Goal: Navigation & Orientation: Understand site structure

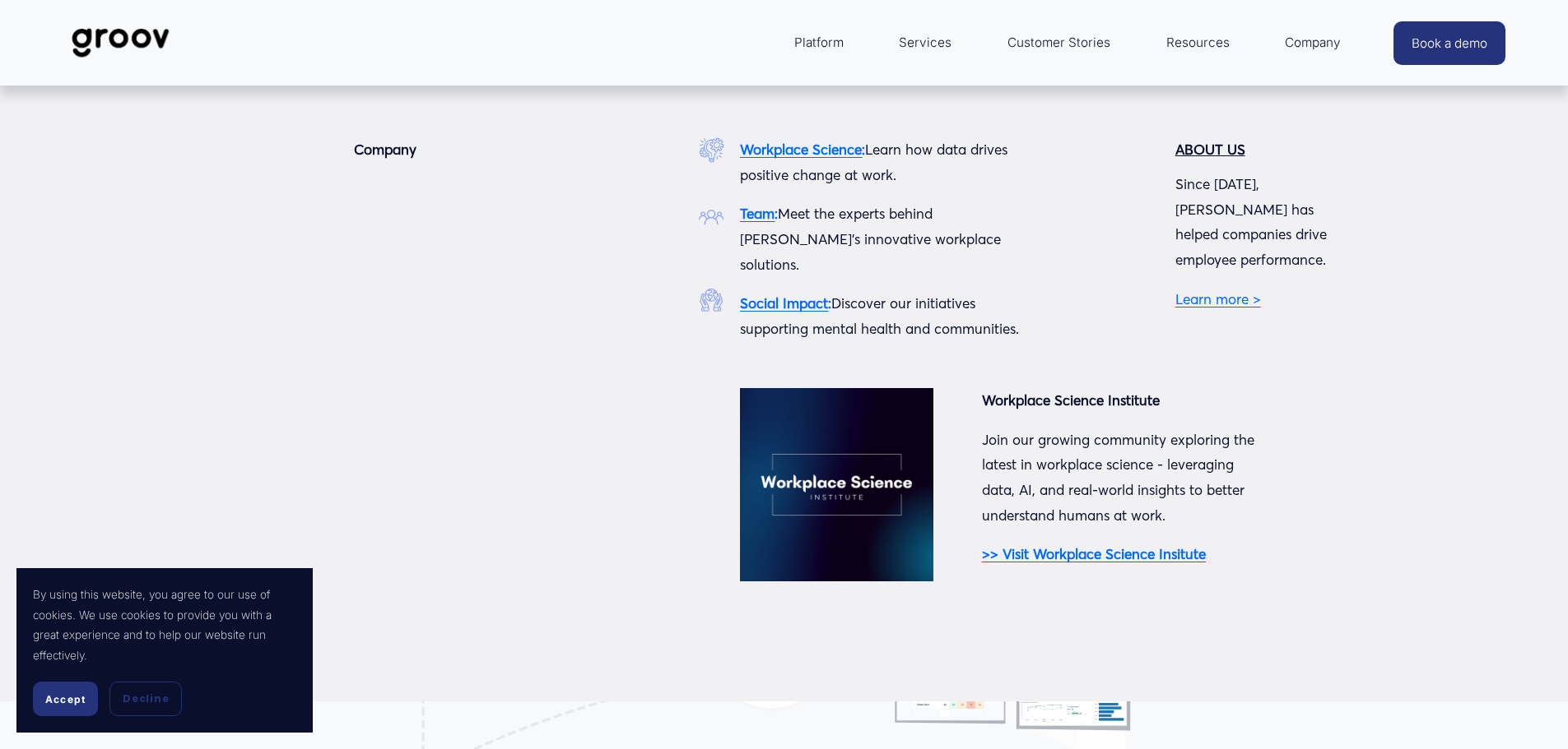
click at [1295, 43] on span "Company" at bounding box center [1313, 43] width 56 height 23
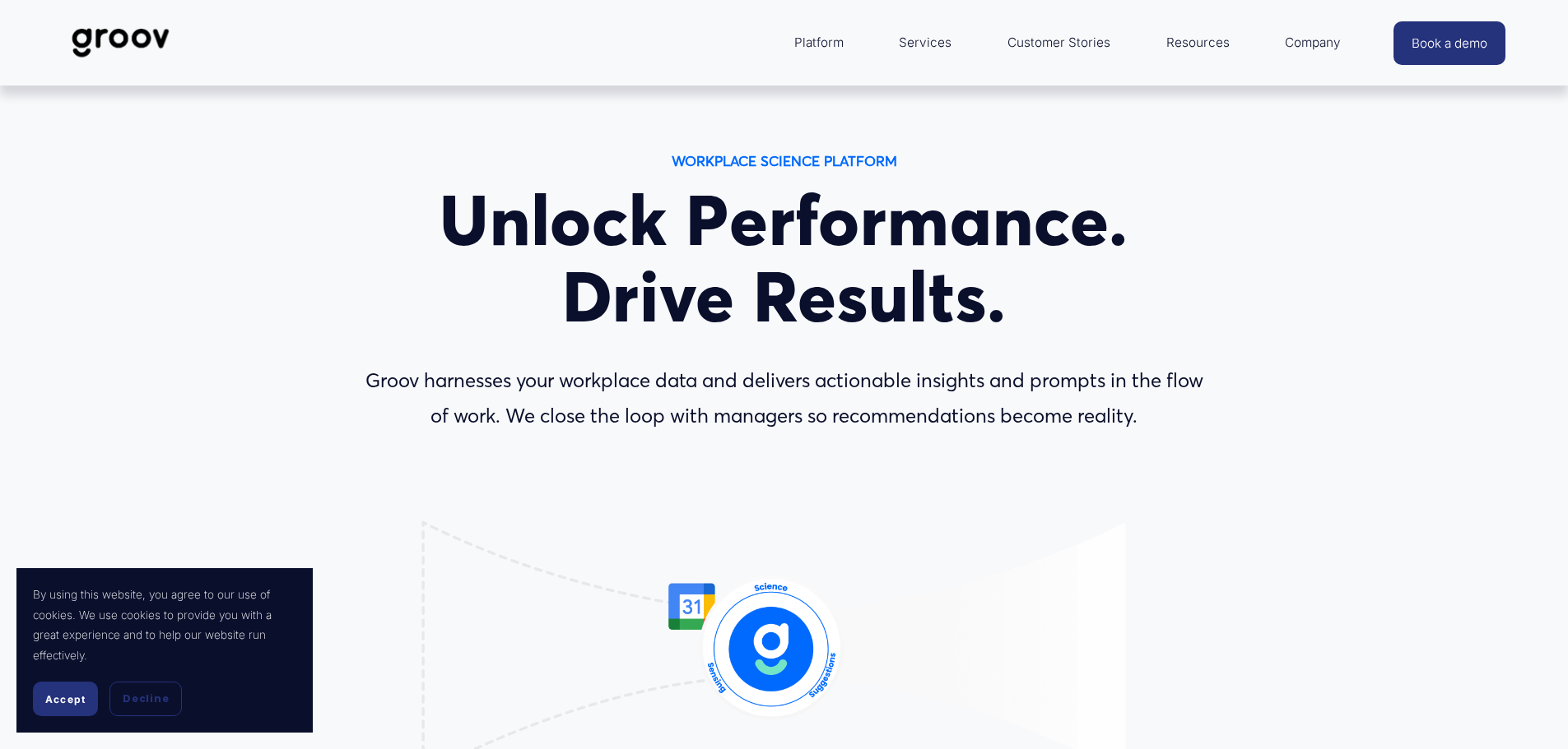
click at [82, 685] on button "Accept" at bounding box center [65, 699] width 65 height 35
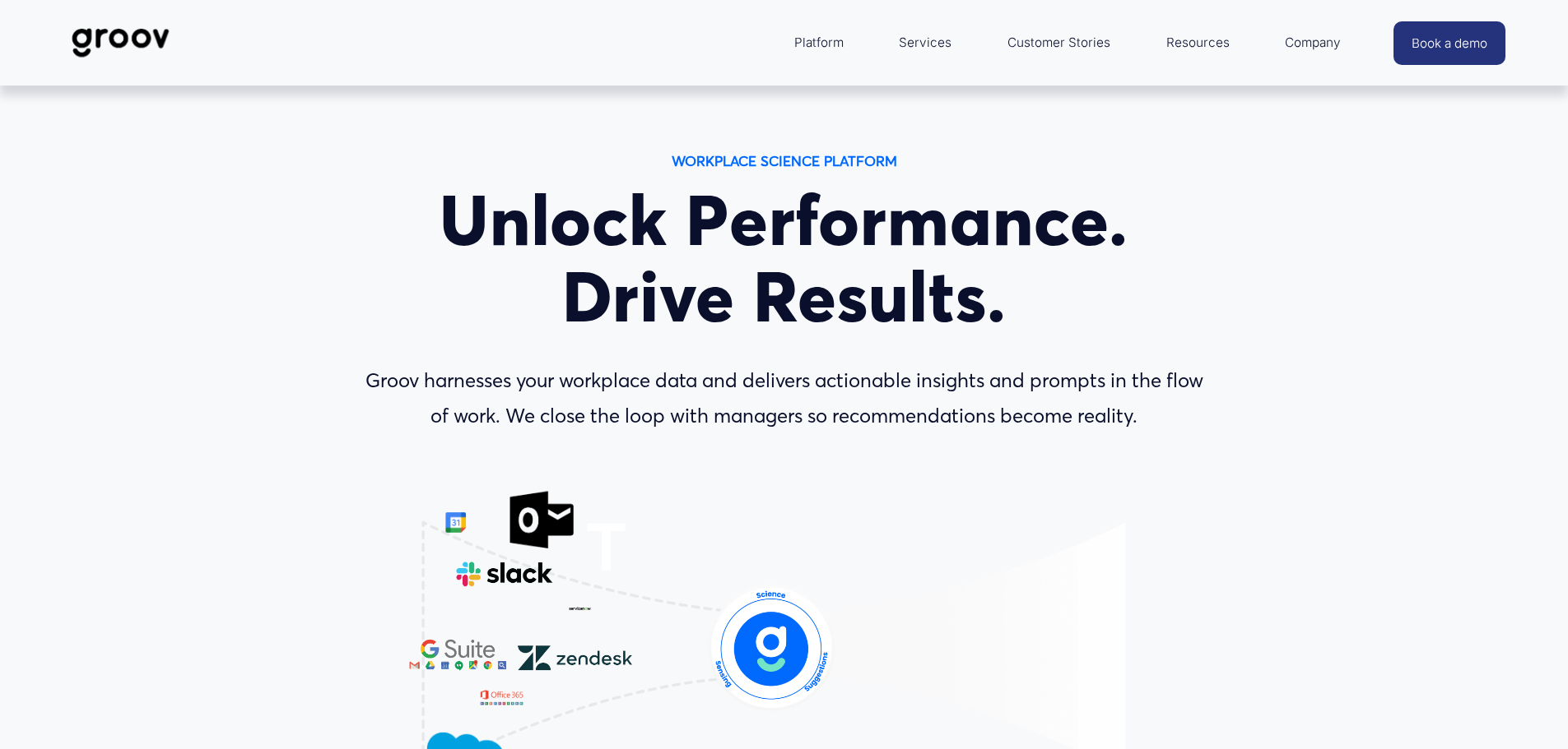
click at [1083, 52] on link "Customer Stories" at bounding box center [1058, 42] width 119 height 39
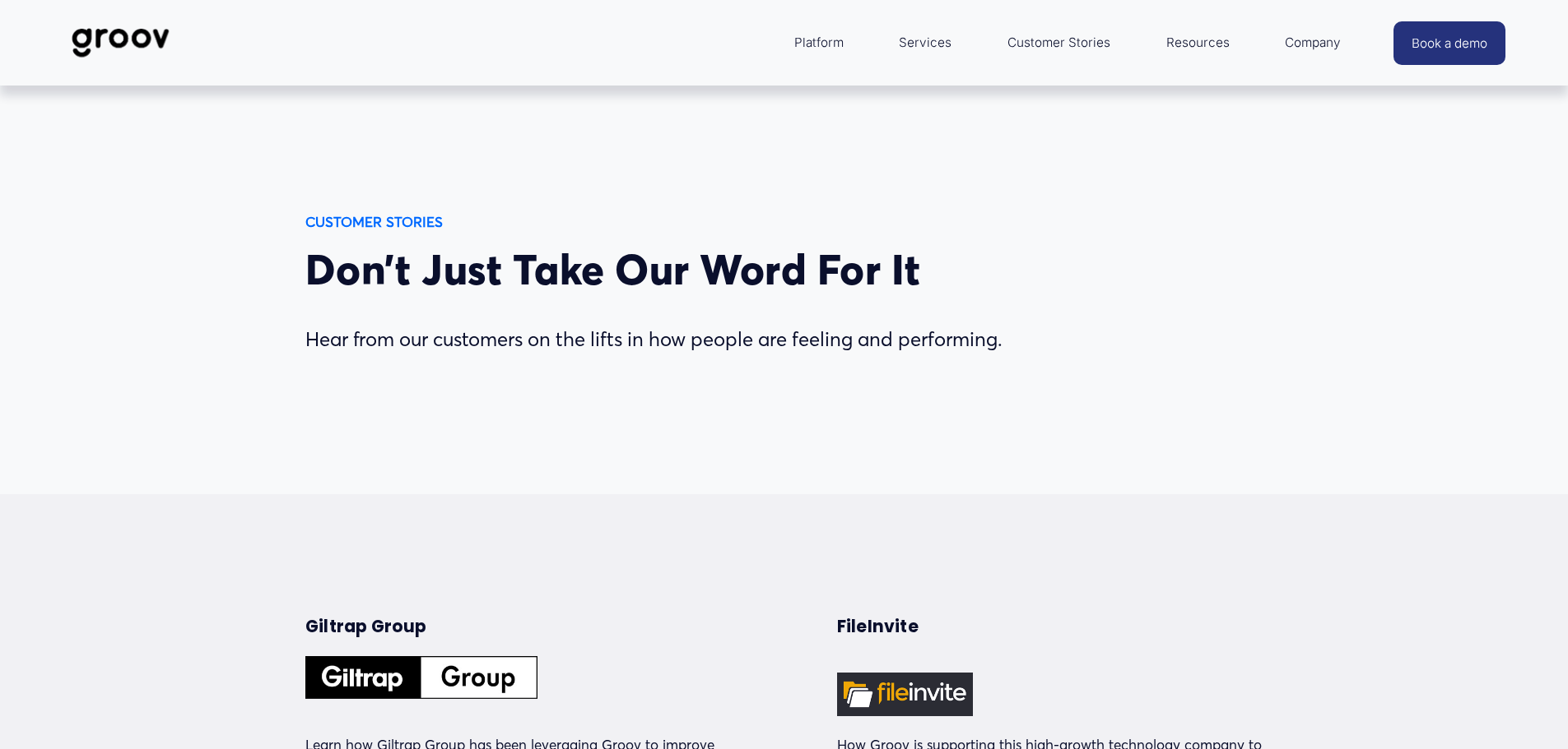
click at [934, 48] on link "Services" at bounding box center [925, 42] width 69 height 39
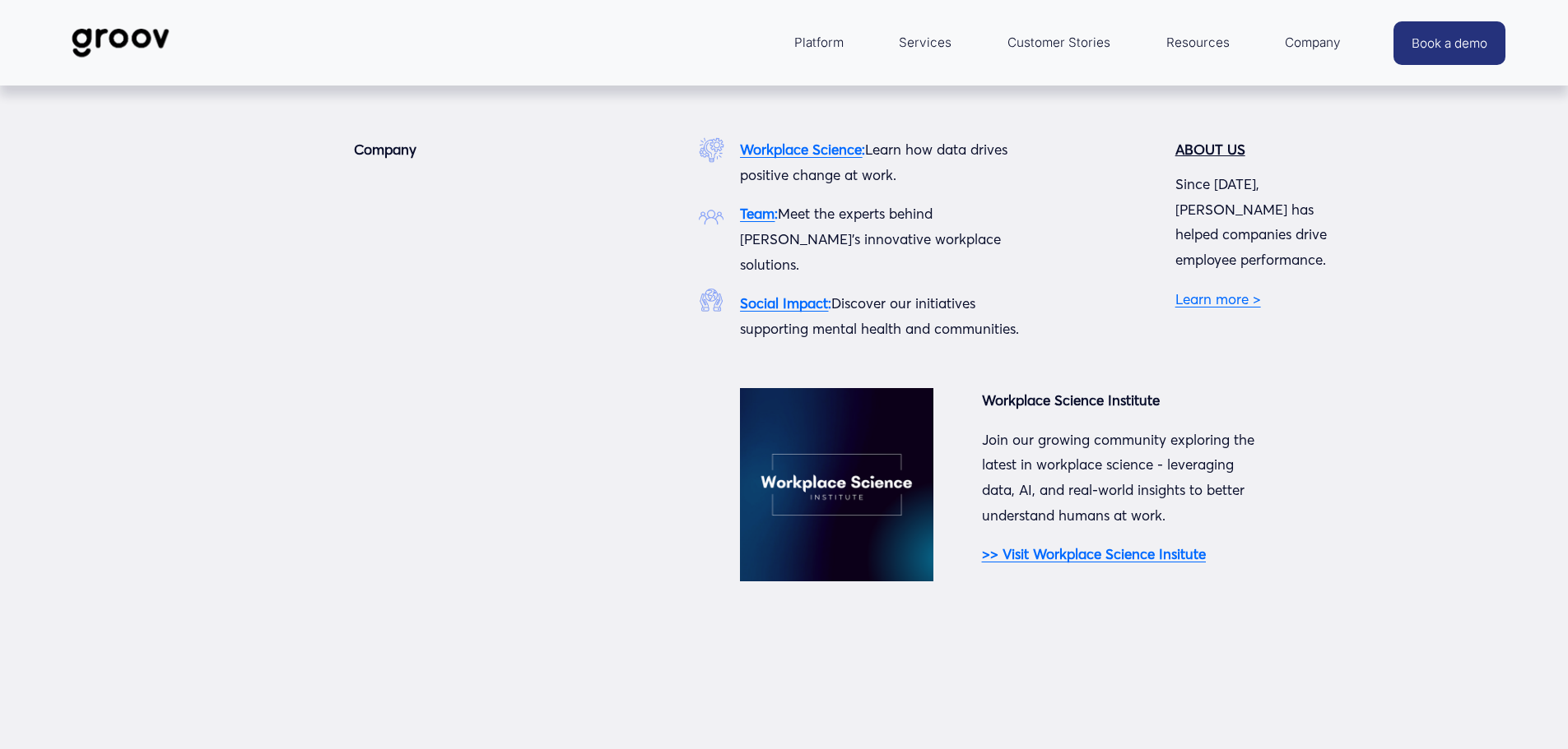
click at [1307, 49] on span "Company" at bounding box center [1313, 43] width 56 height 23
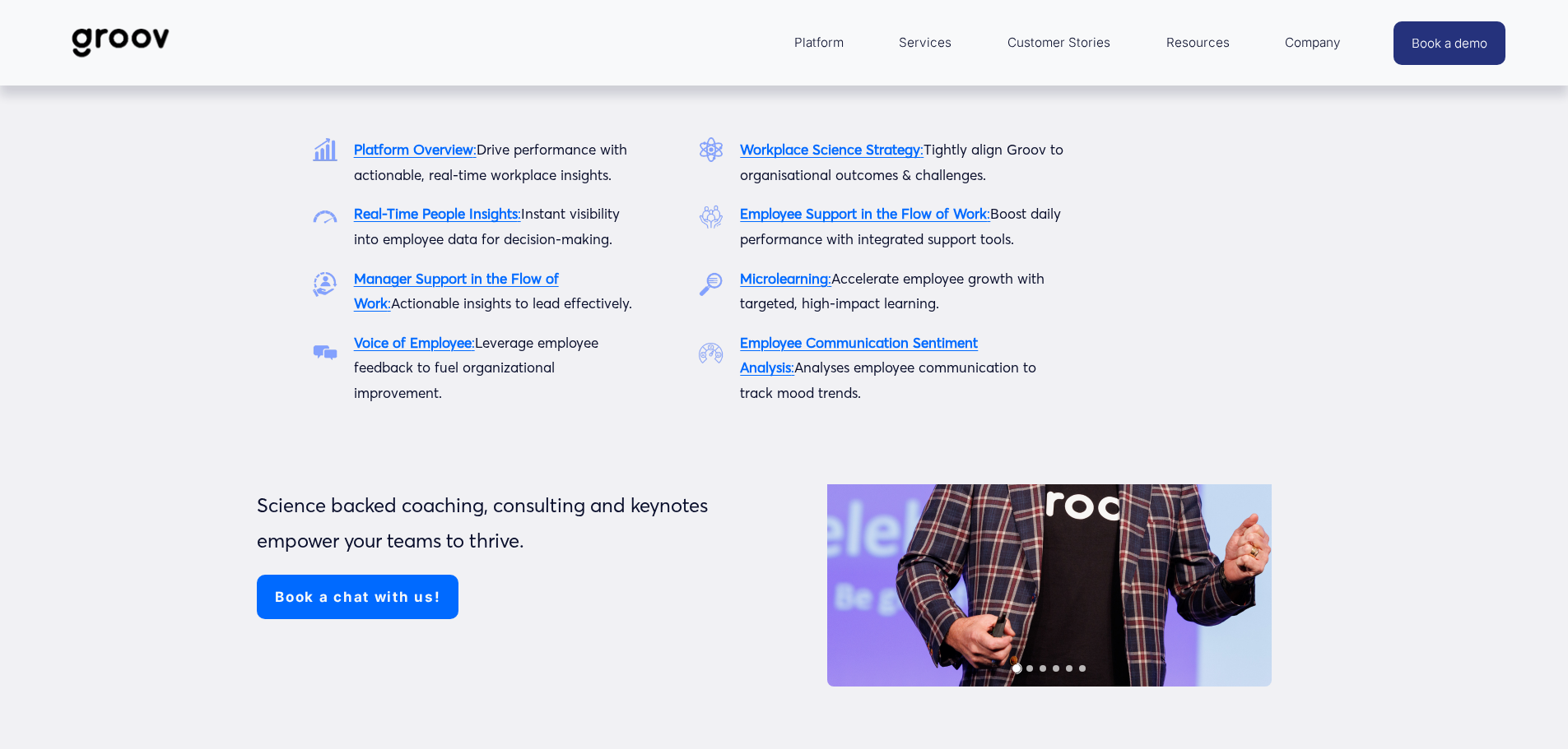
click at [841, 45] on span "Platform" at bounding box center [819, 43] width 49 height 23
